Goal: Task Accomplishment & Management: Complete application form

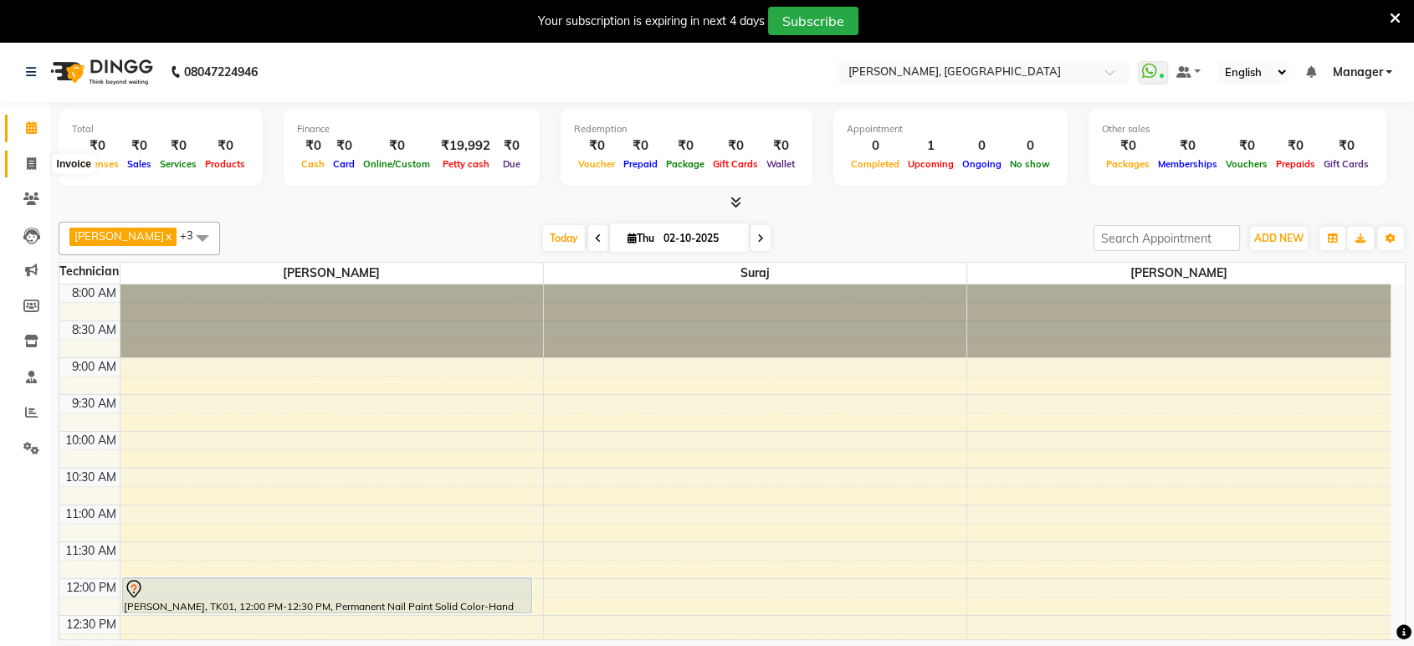
drag, startPoint x: 0, startPoint y: 0, endPoint x: 23, endPoint y: 164, distance: 165.6
click at [23, 164] on span at bounding box center [31, 164] width 29 height 19
select select "service"
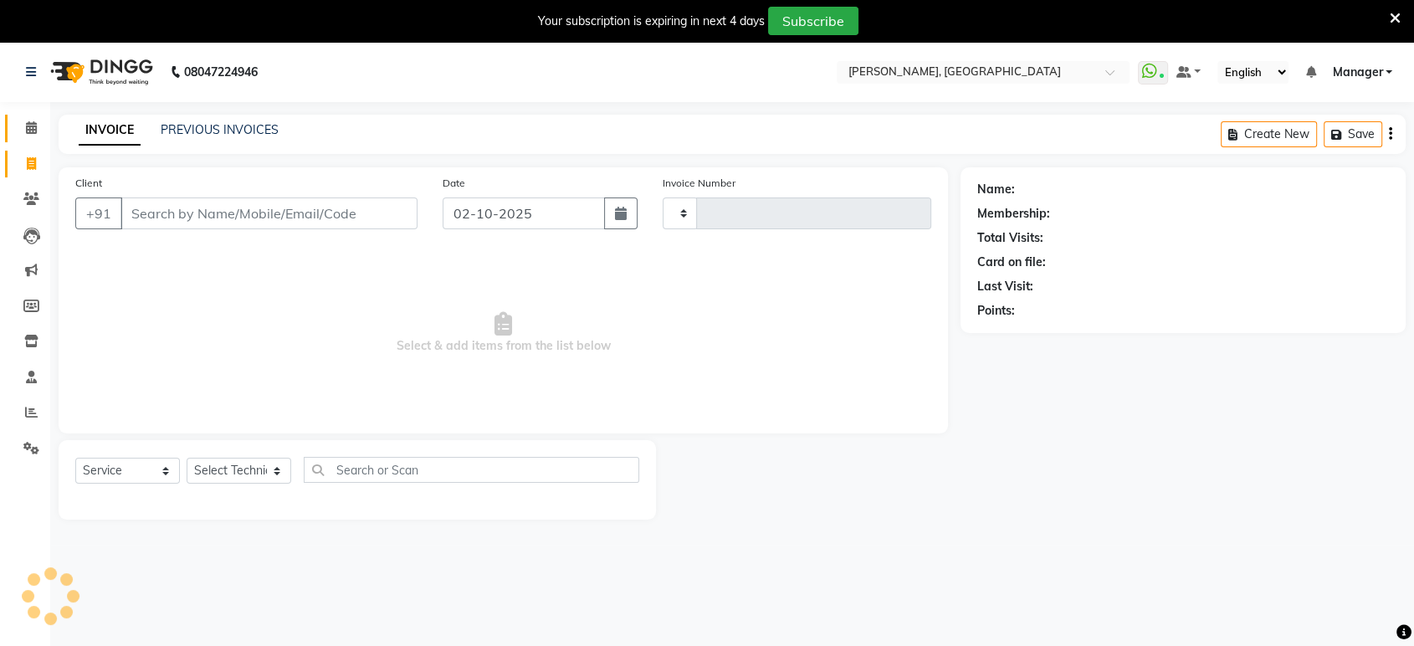
type input "1598"
select select "4998"
click at [129, 197] on input "Client" at bounding box center [268, 213] width 297 height 32
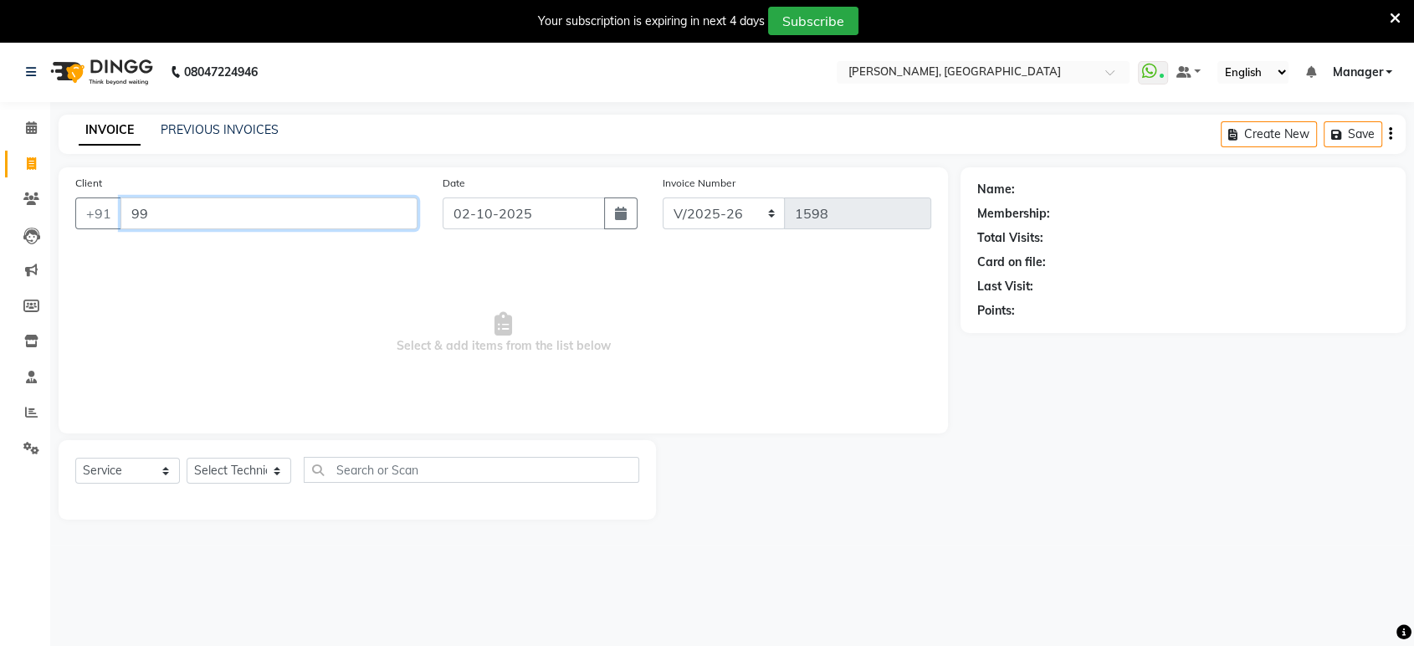
type input "9"
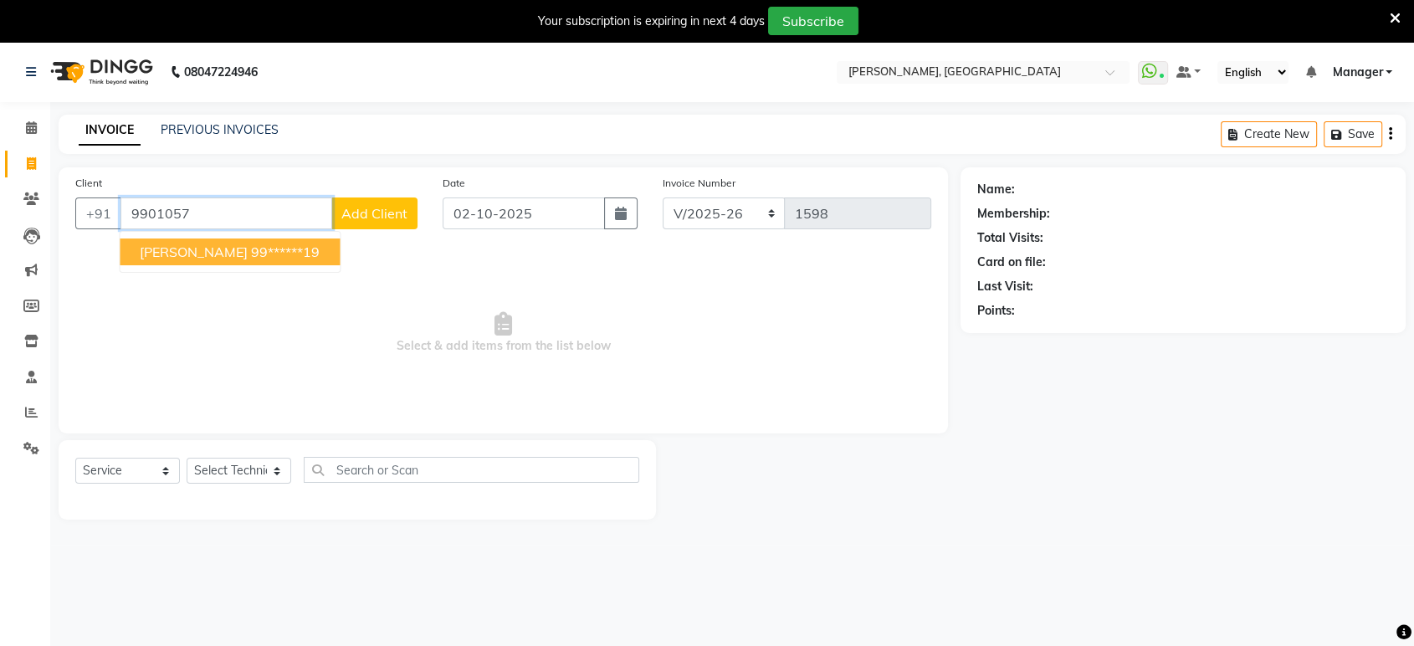
click at [251, 253] on ngb-highlight "99******19" at bounding box center [285, 251] width 69 height 17
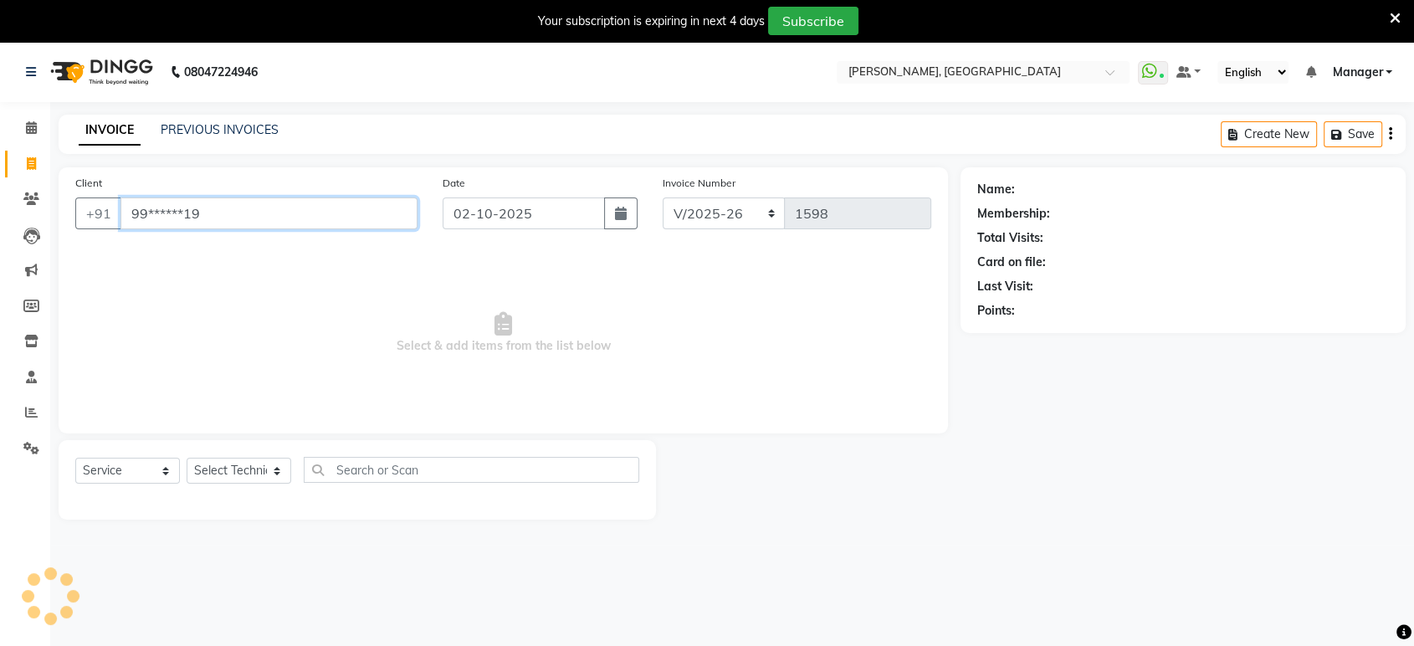
type input "99******19"
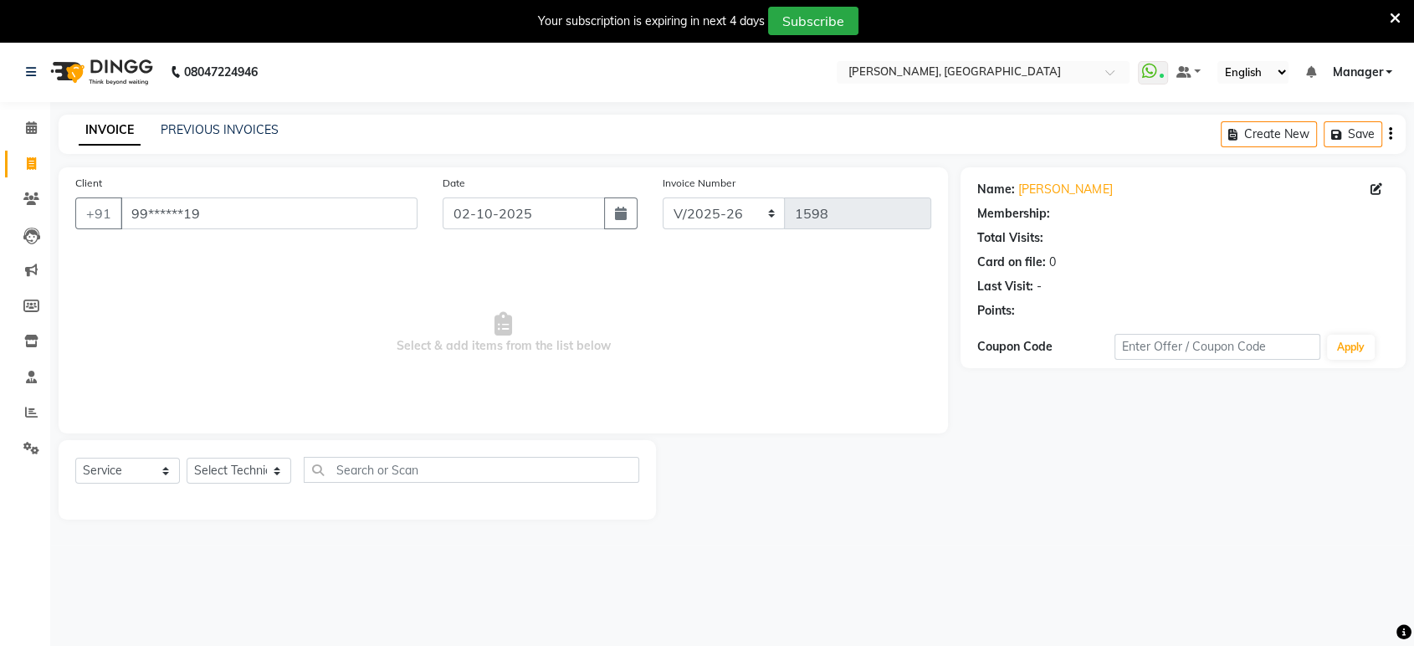
select select "1: Object"
click at [218, 471] on select "Select Technician [PERSON_NAME] Manager [PERSON_NAME]" at bounding box center [239, 471] width 105 height 26
select select "88386"
click at [187, 458] on select "Select Technician [PERSON_NAME] Manager [PERSON_NAME]" at bounding box center [239, 471] width 105 height 26
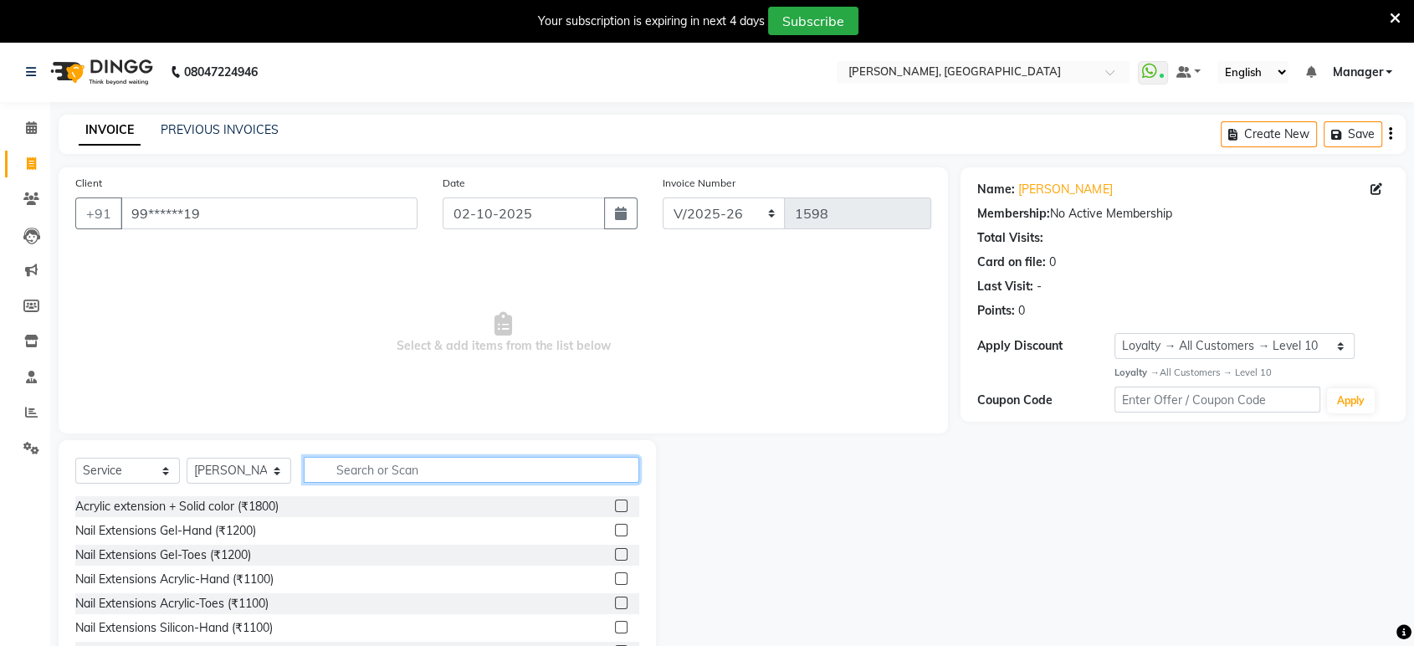
click at [351, 472] on input "text" at bounding box center [471, 470] width 335 height 26
type input "ac"
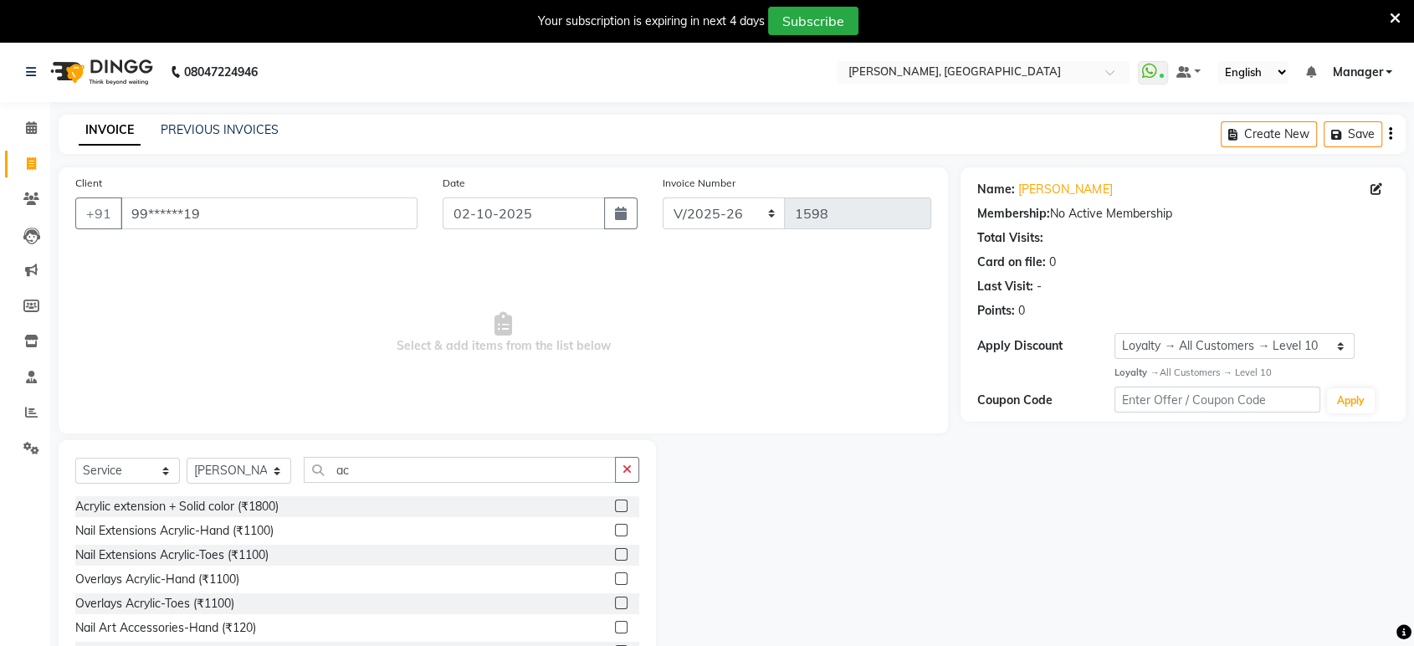
click at [615, 498] on div at bounding box center [627, 506] width 24 height 21
click at [615, 501] on label at bounding box center [621, 505] width 13 height 13
click at [615, 501] on input "checkbox" at bounding box center [620, 506] width 11 height 11
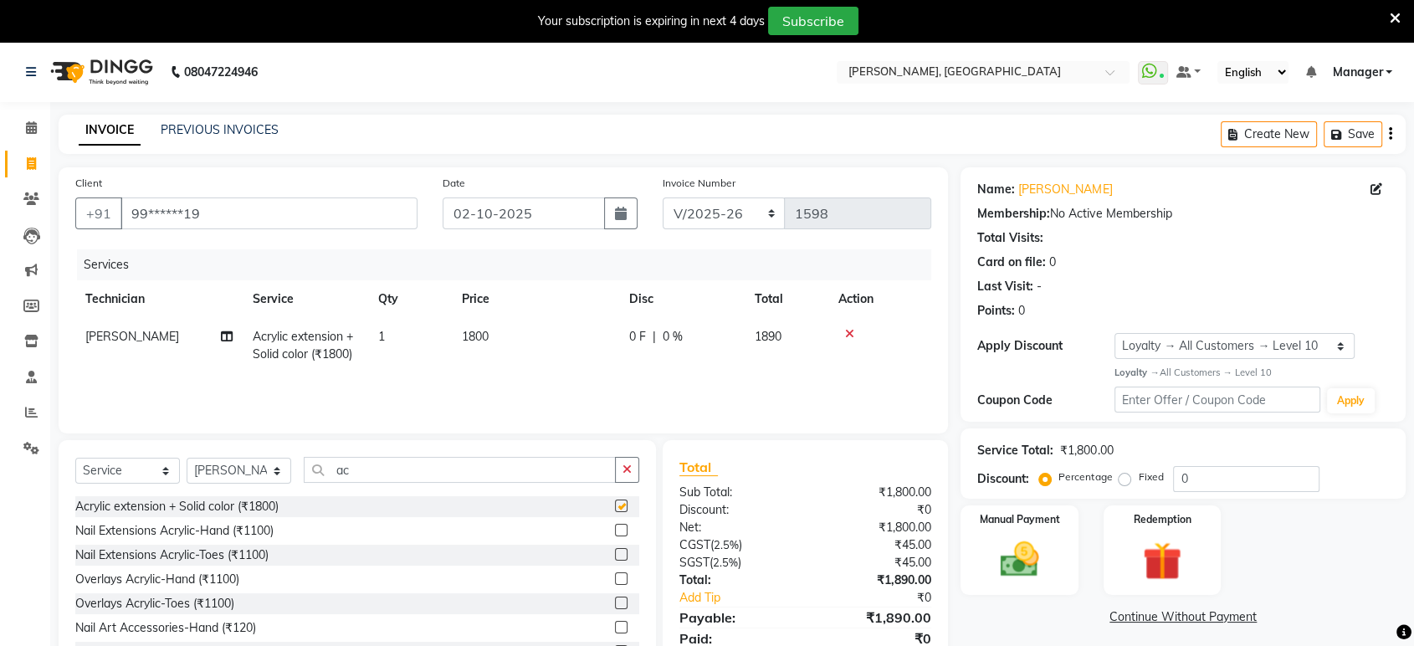
click at [615, 501] on label at bounding box center [621, 505] width 13 height 13
click at [615, 501] on input "checkbox" at bounding box center [620, 506] width 11 height 11
checkbox input "false"
click at [848, 334] on icon at bounding box center [849, 334] width 9 height 12
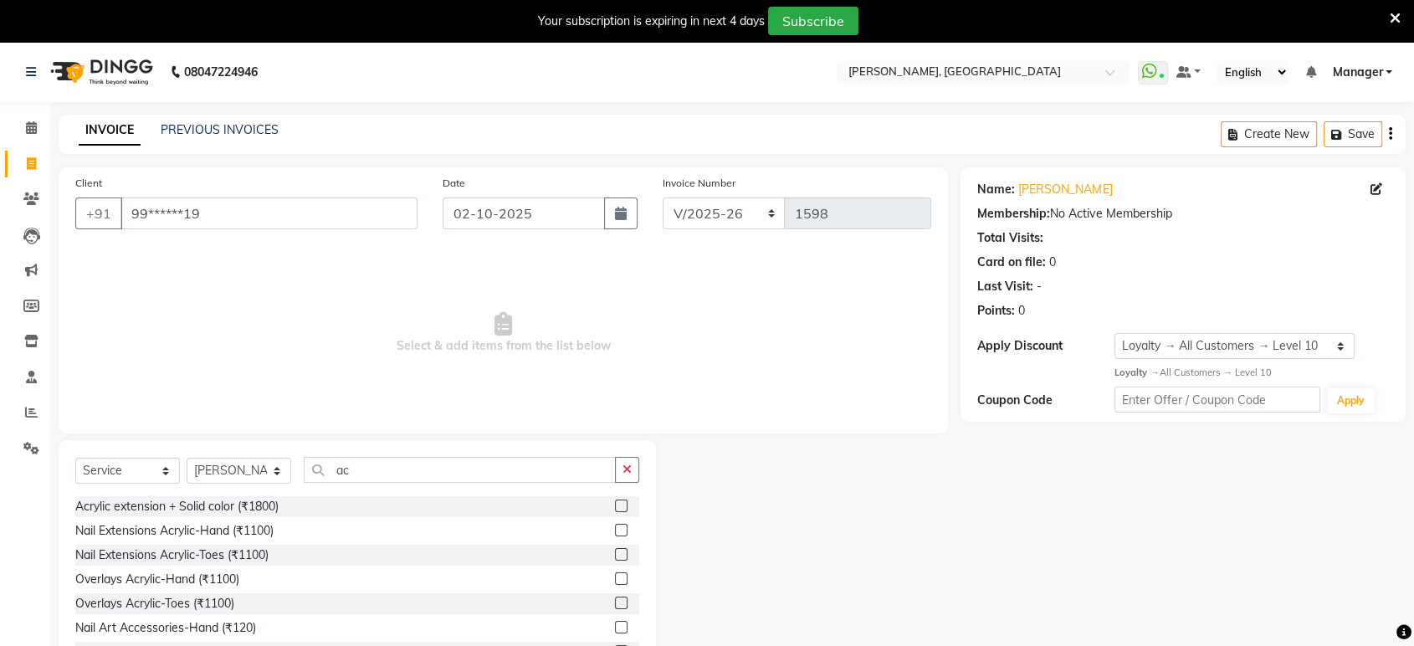
click at [615, 531] on label at bounding box center [621, 530] width 13 height 13
click at [615, 531] on input "checkbox" at bounding box center [620, 530] width 11 height 11
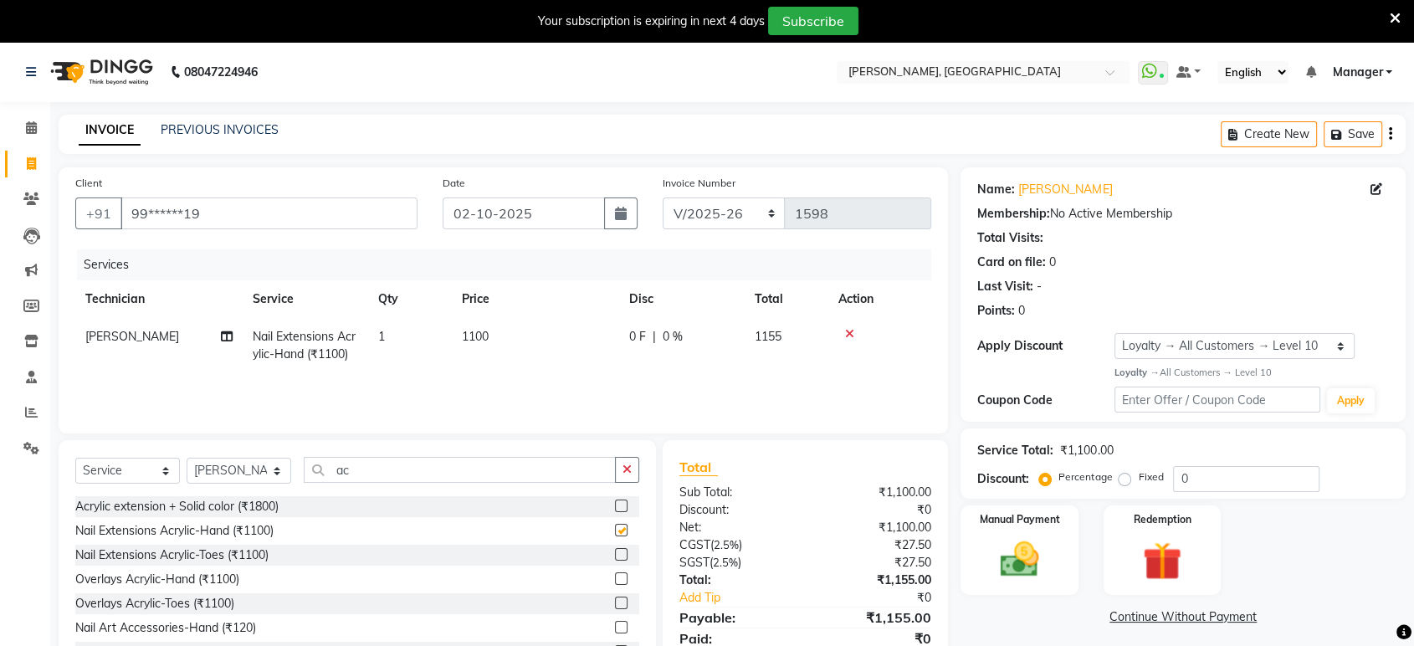
checkbox input "false"
click at [338, 467] on input "ac" at bounding box center [460, 470] width 312 height 26
click at [355, 465] on input "ac" at bounding box center [460, 470] width 312 height 26
type input "a"
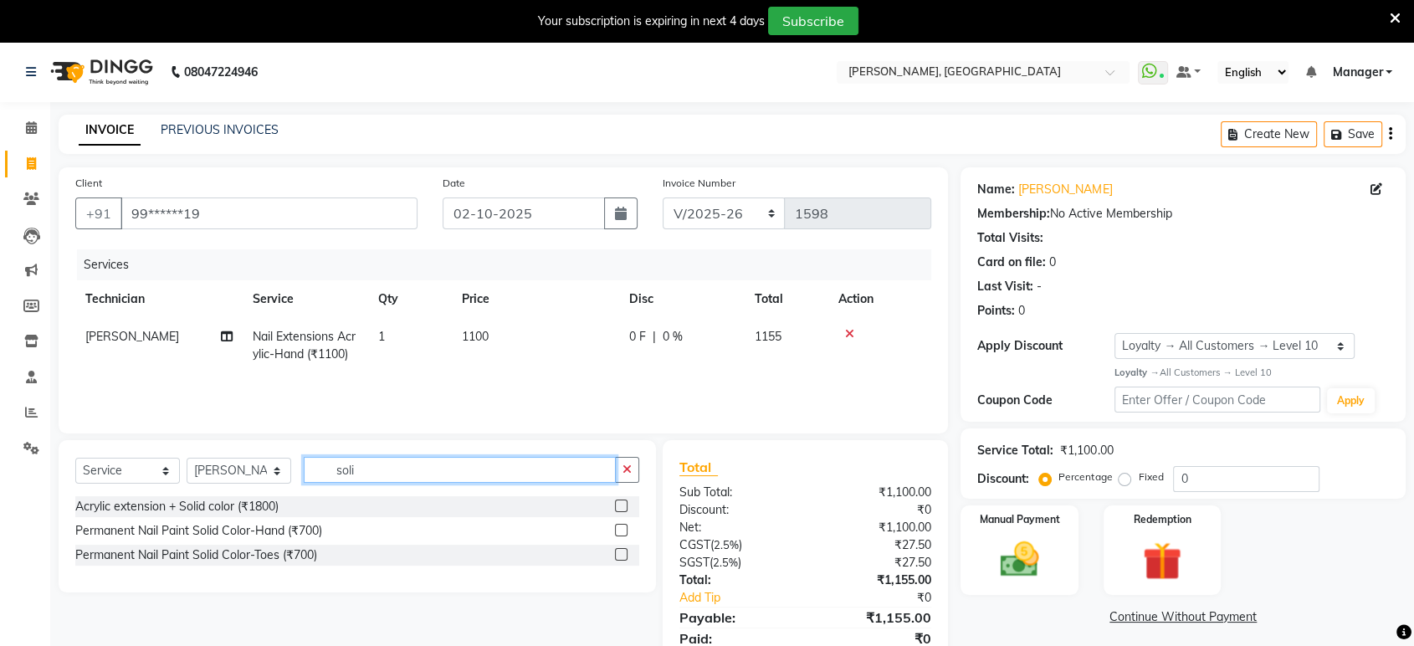
type input "soli"
click at [622, 525] on label at bounding box center [621, 530] width 13 height 13
click at [622, 525] on input "checkbox" at bounding box center [620, 530] width 11 height 11
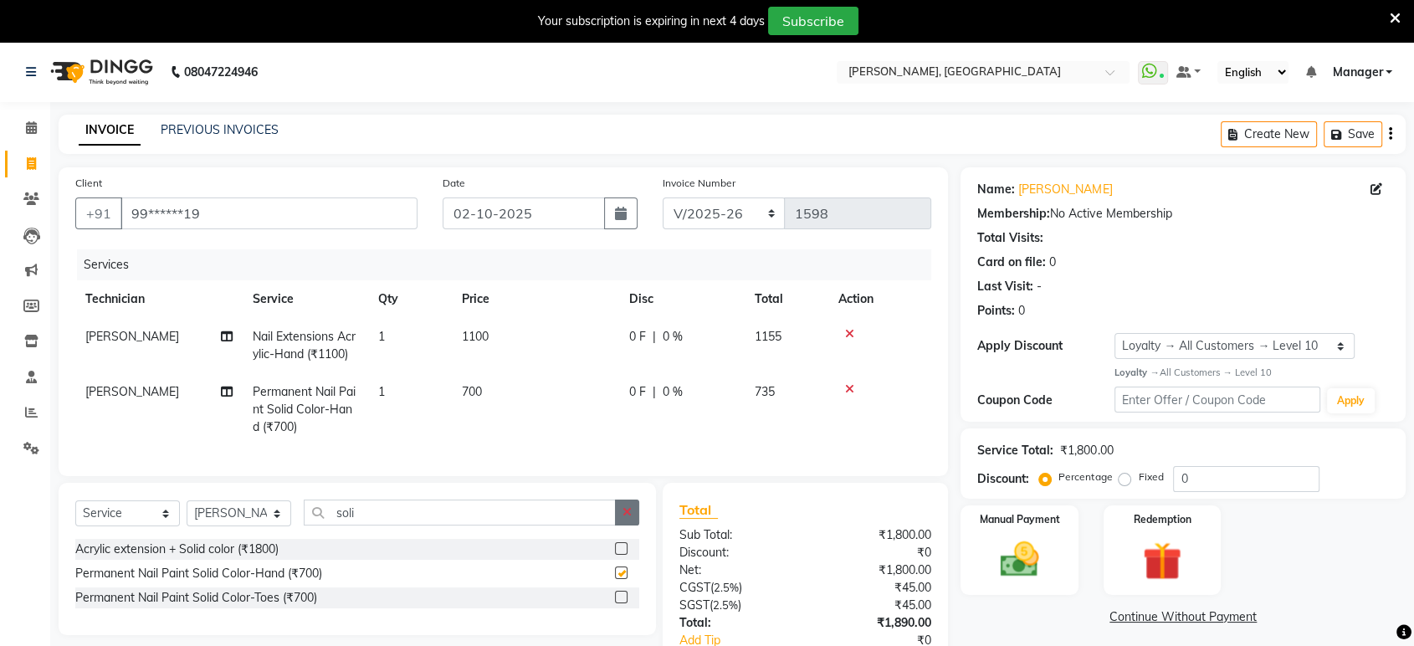
checkbox input "false"
click at [630, 518] on icon "button" at bounding box center [626, 512] width 9 height 12
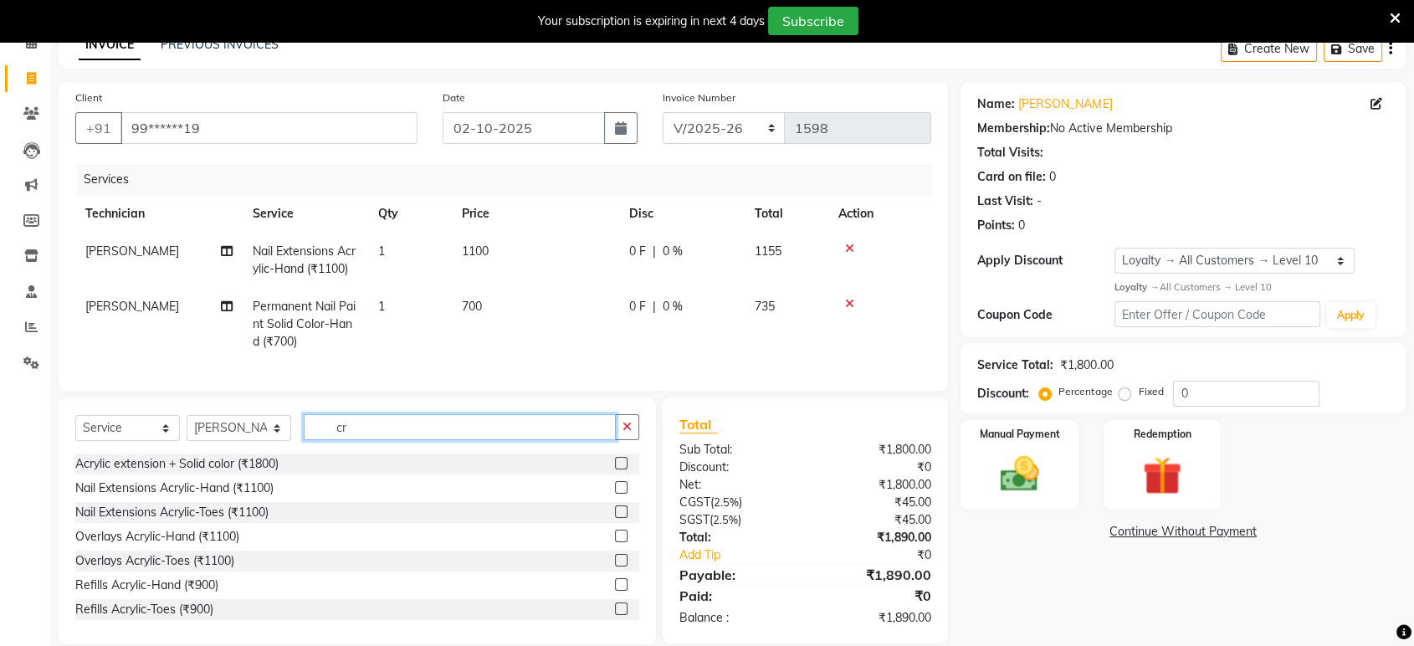
scroll to position [84, 0]
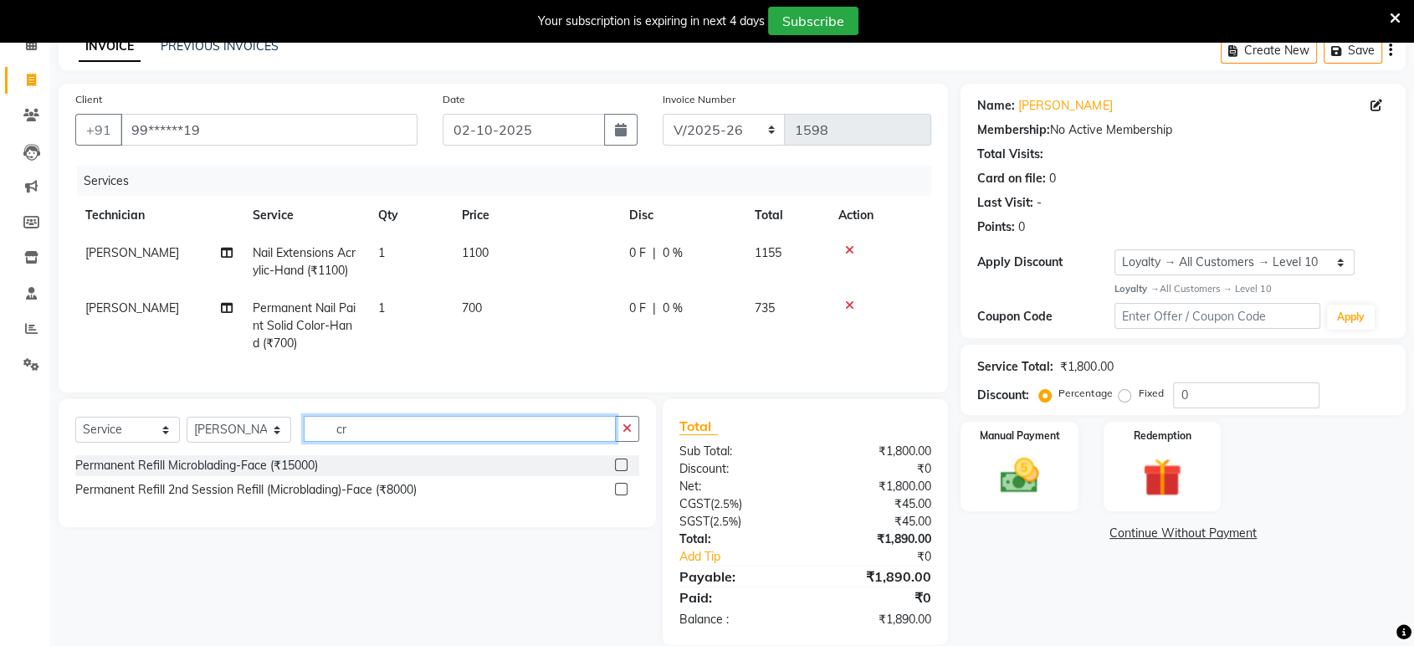
type input "c"
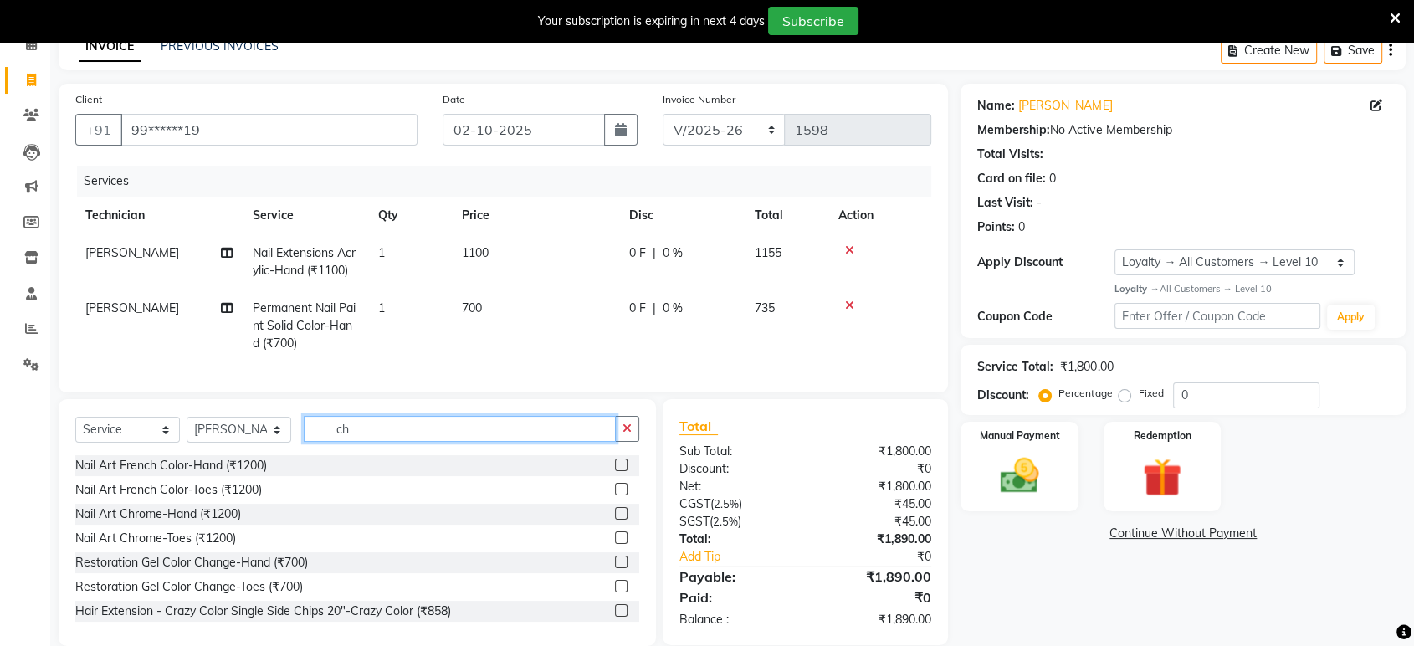
type input "ch"
click at [615, 520] on label at bounding box center [621, 513] width 13 height 13
click at [615, 520] on input "checkbox" at bounding box center [620, 514] width 11 height 11
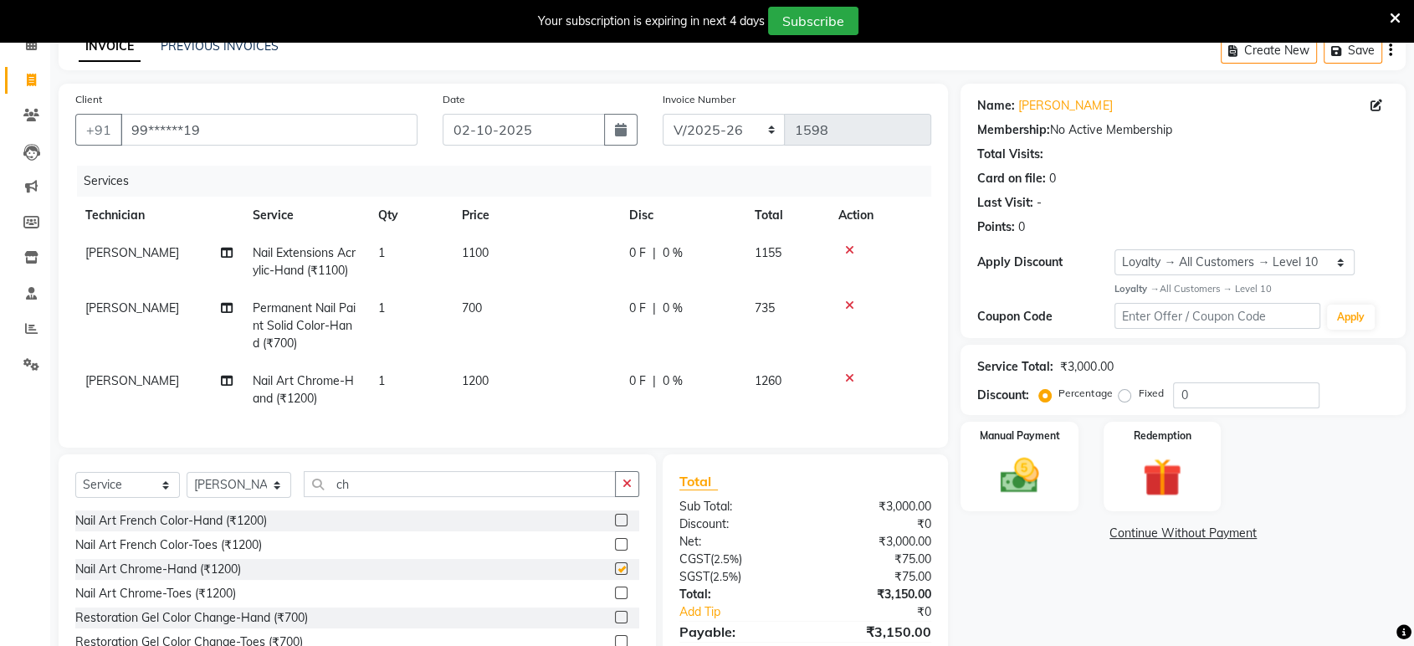
checkbox input "false"
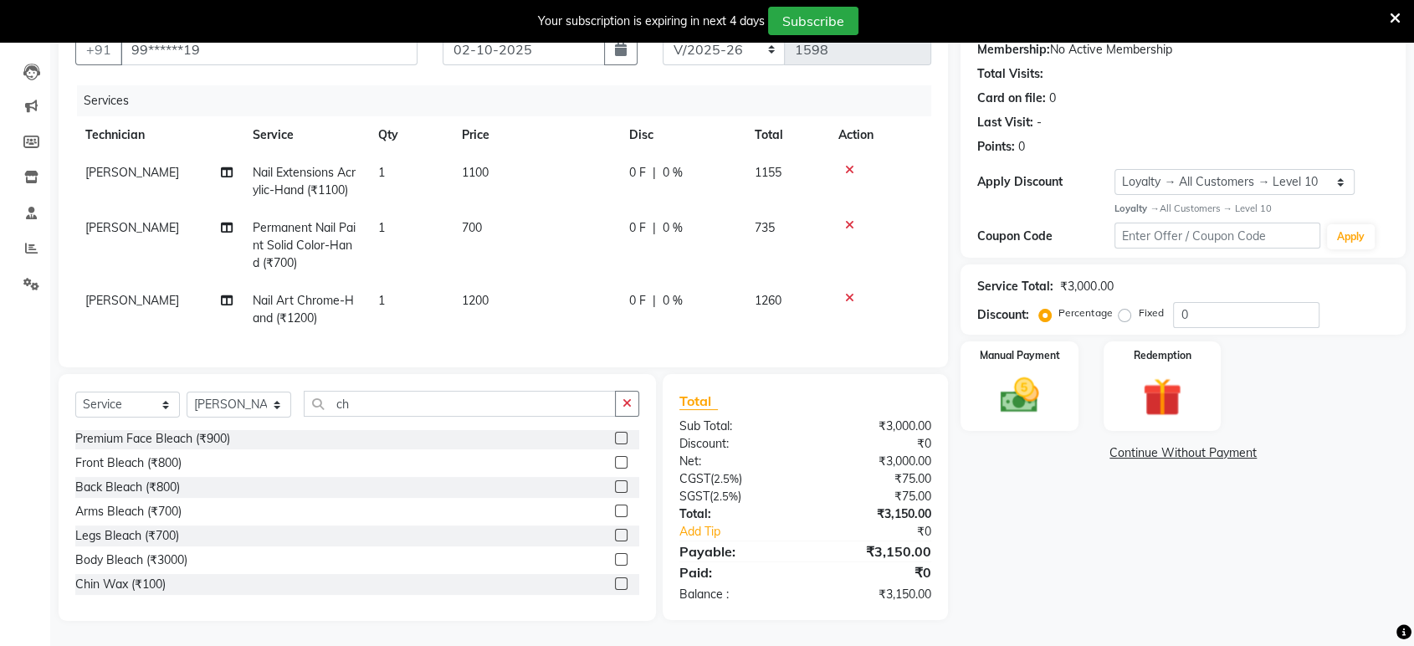
scroll to position [177, 0]
click at [1047, 372] on img at bounding box center [1018, 395] width 65 height 47
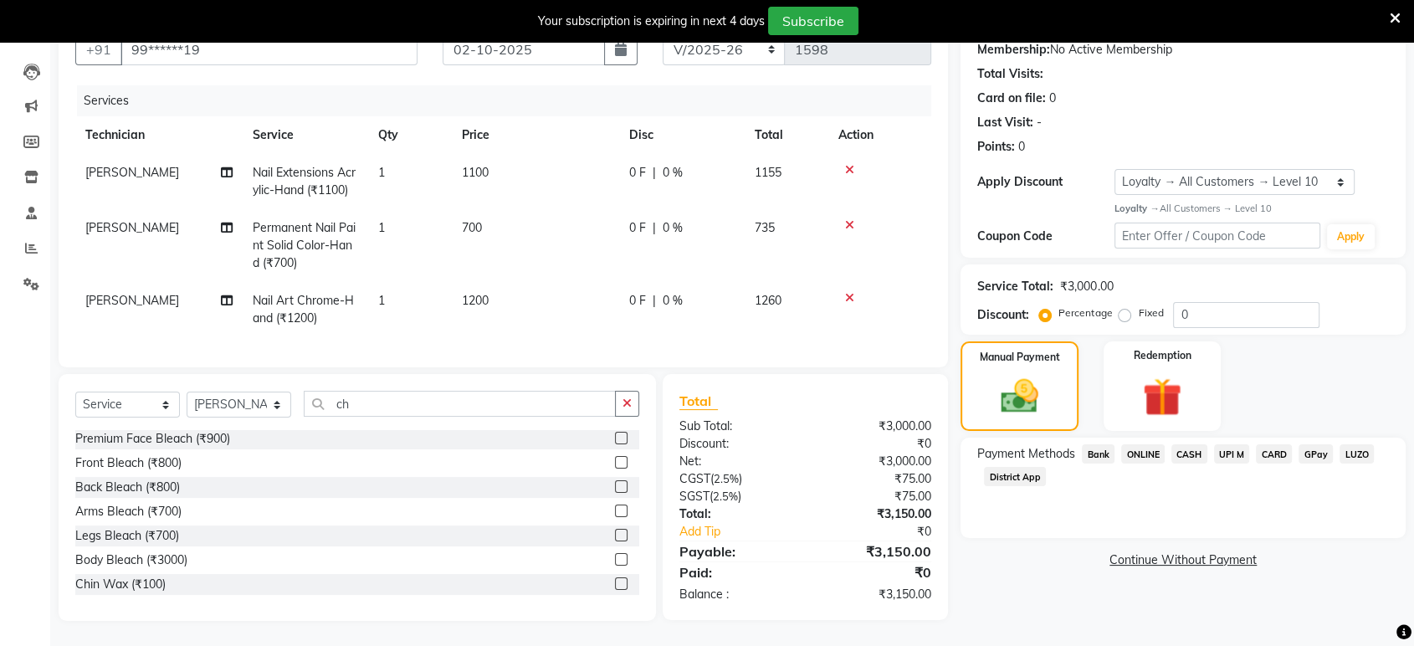
click at [1145, 444] on span "ONLINE" at bounding box center [1143, 453] width 44 height 19
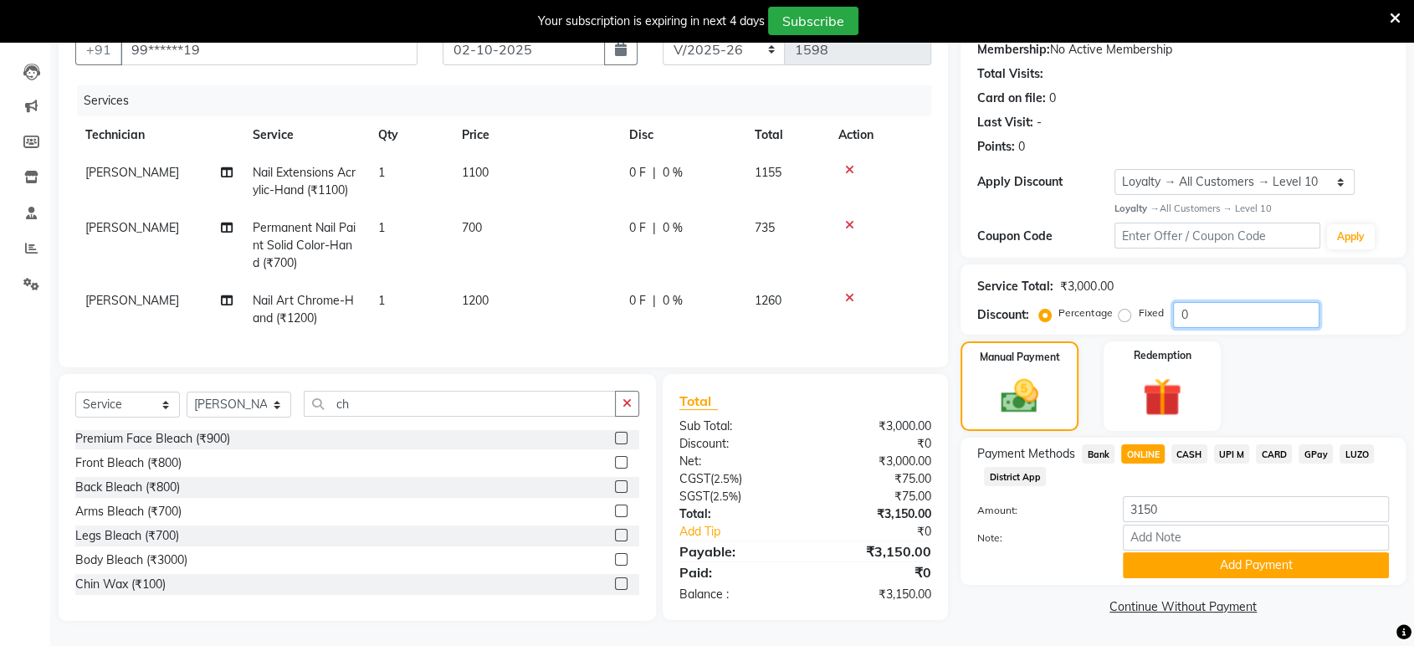
click at [1208, 302] on input "0" at bounding box center [1246, 315] width 146 height 26
type input "0"
type input "5"
type input "10"
click at [1213, 564] on button "Add Payment" at bounding box center [1256, 565] width 266 height 26
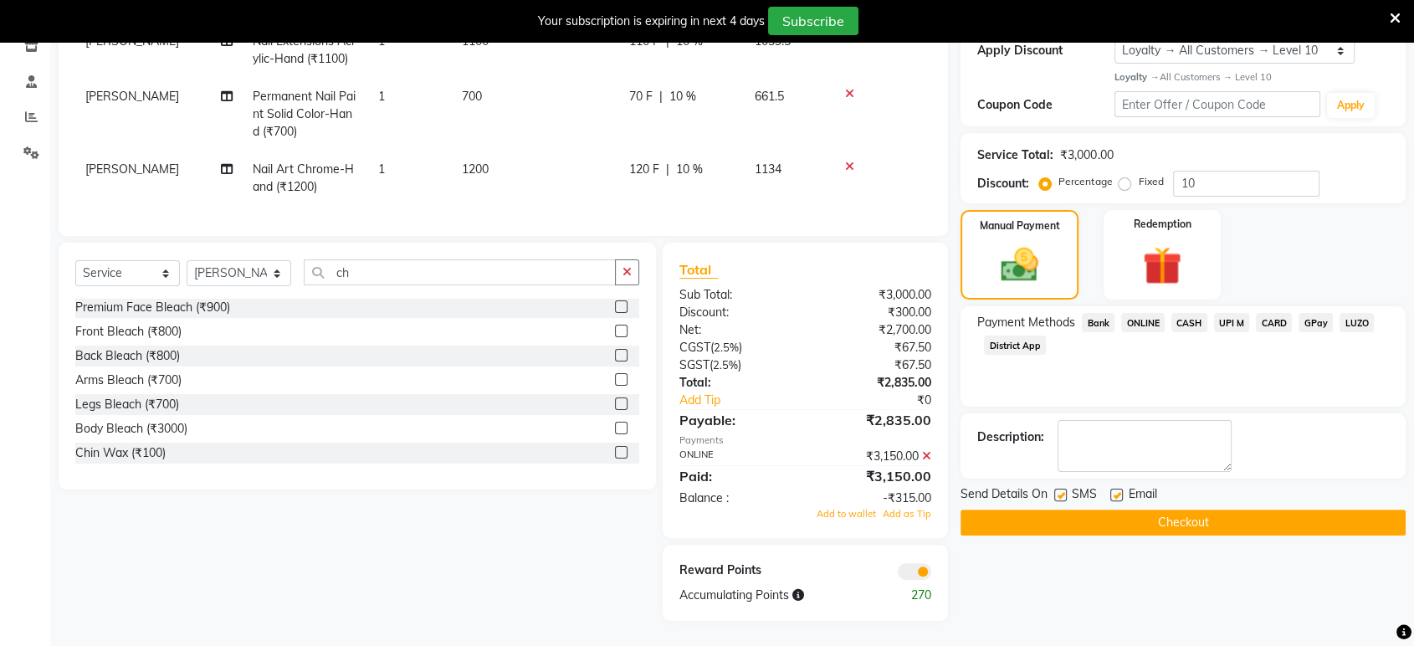
scroll to position [303, 0]
click at [929, 462] on icon at bounding box center [926, 456] width 9 height 12
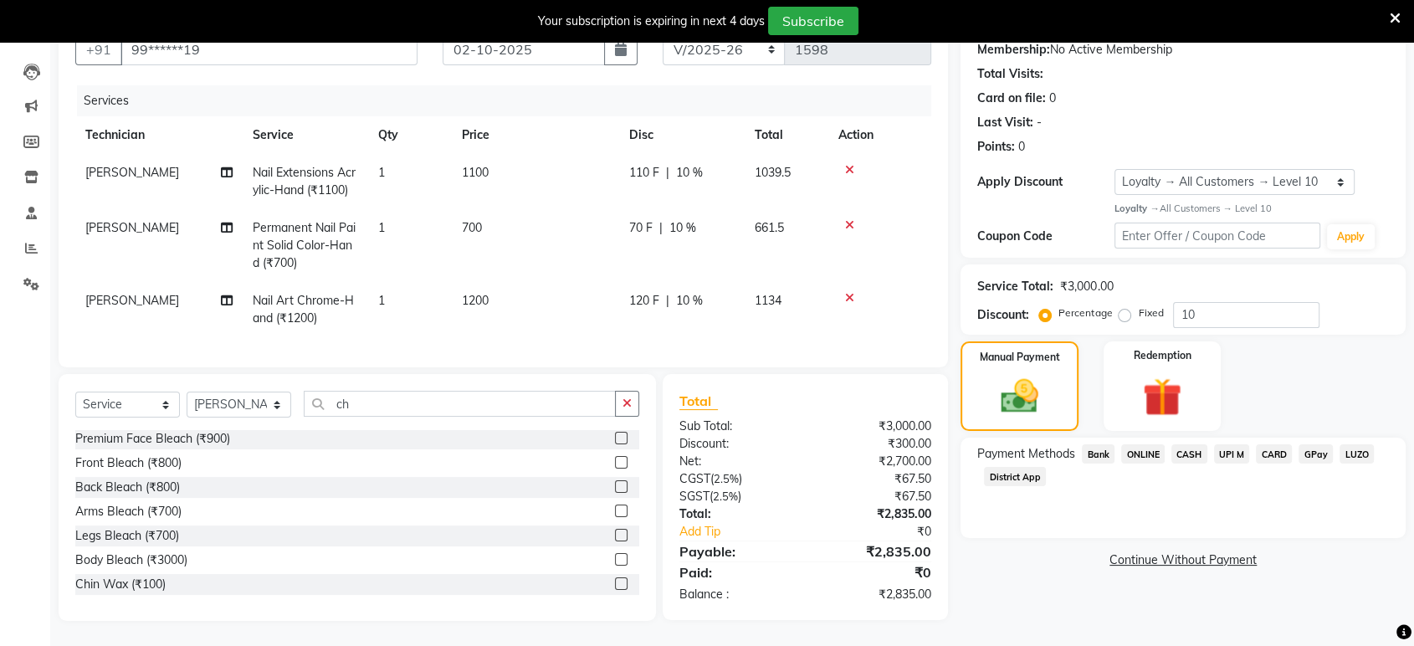
click at [1131, 444] on span "ONLINE" at bounding box center [1143, 453] width 44 height 19
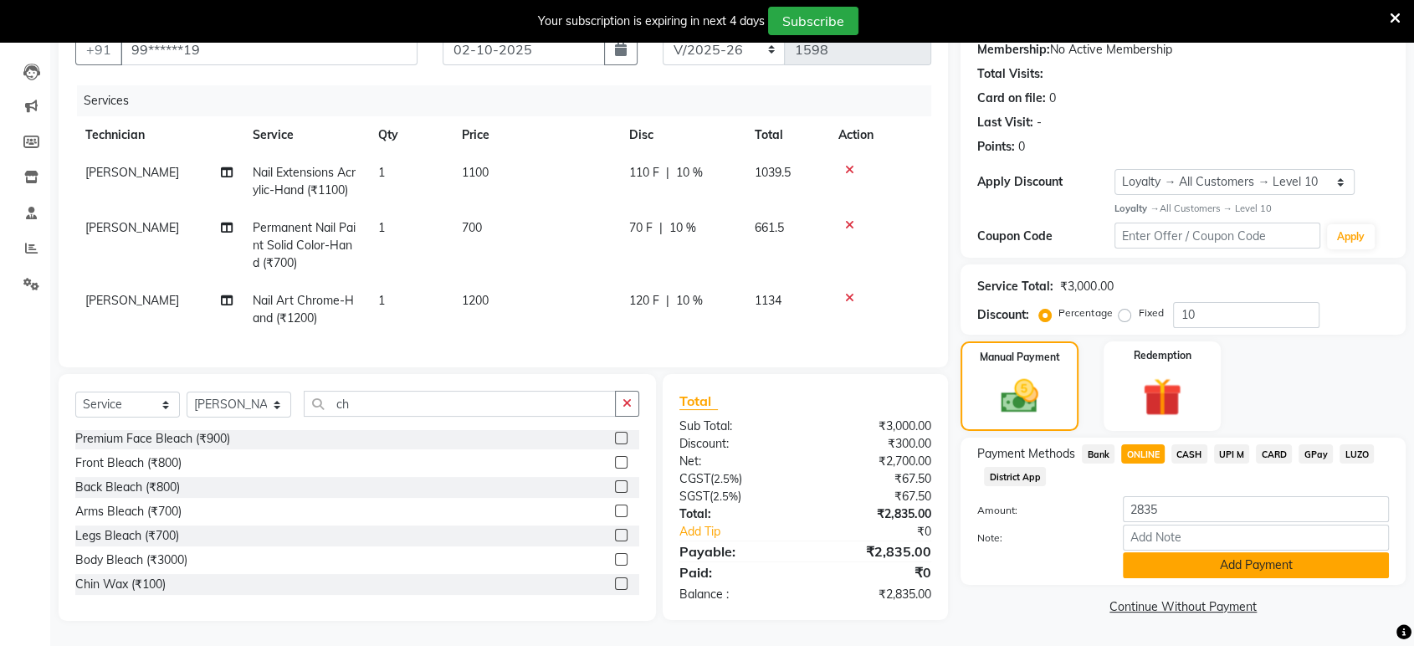
click at [1264, 552] on button "Add Payment" at bounding box center [1256, 565] width 266 height 26
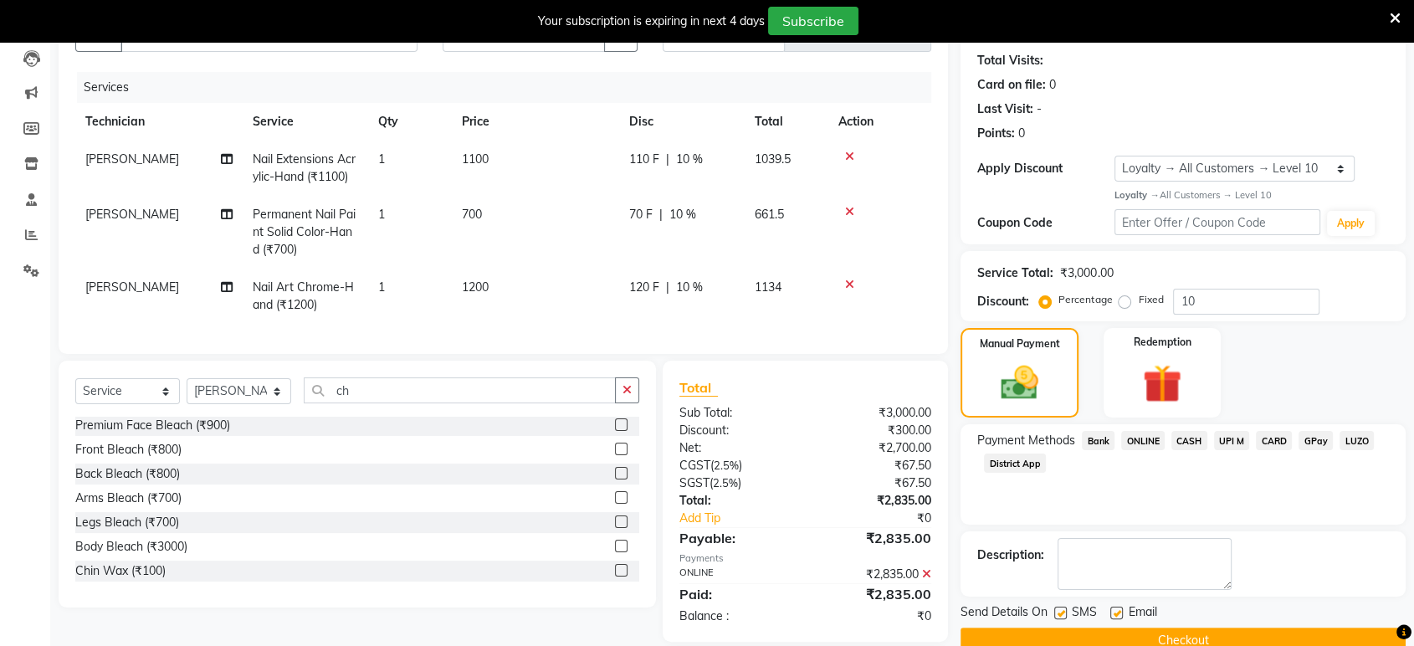
scroll to position [294, 0]
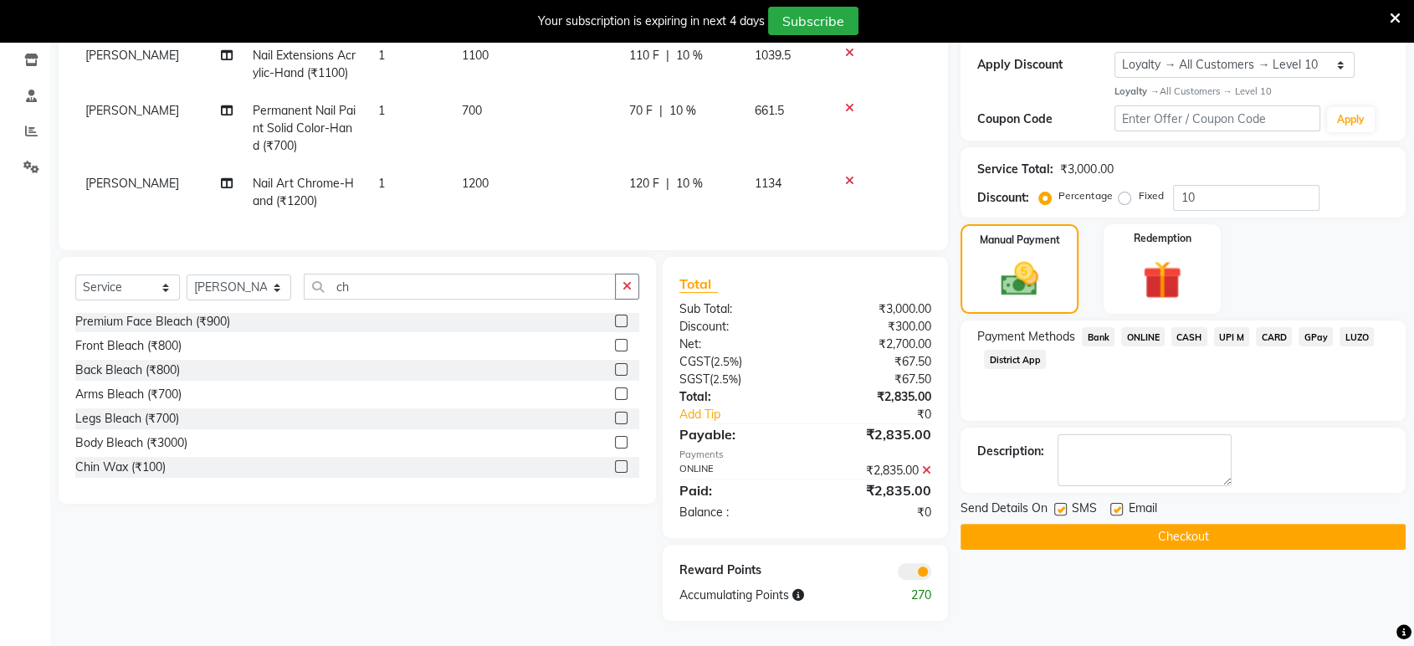
click at [1221, 524] on button "Checkout" at bounding box center [1182, 537] width 445 height 26
